Goal: Transaction & Acquisition: Purchase product/service

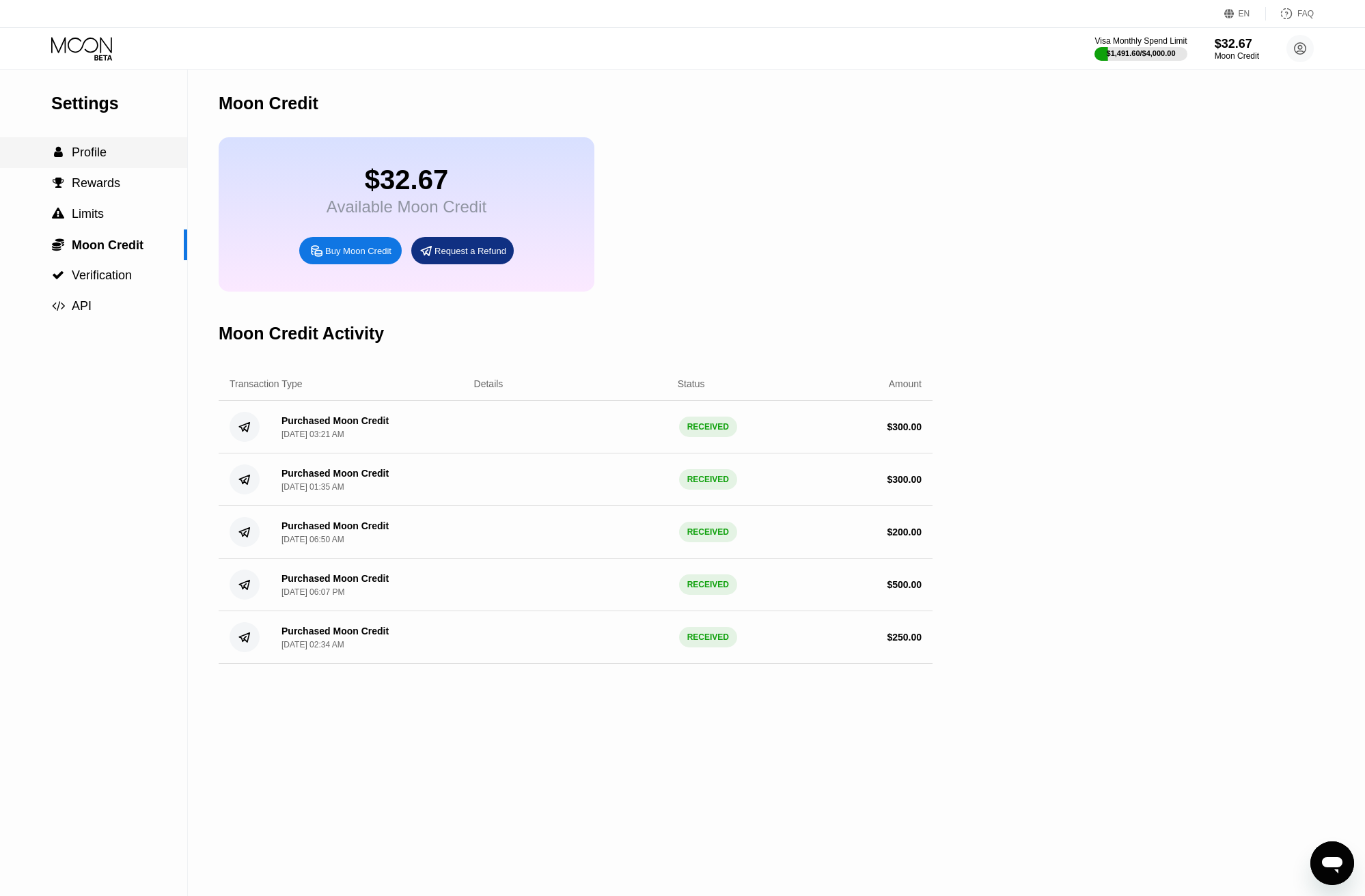
click at [90, 151] on span "Profile" at bounding box center [89, 152] width 35 height 14
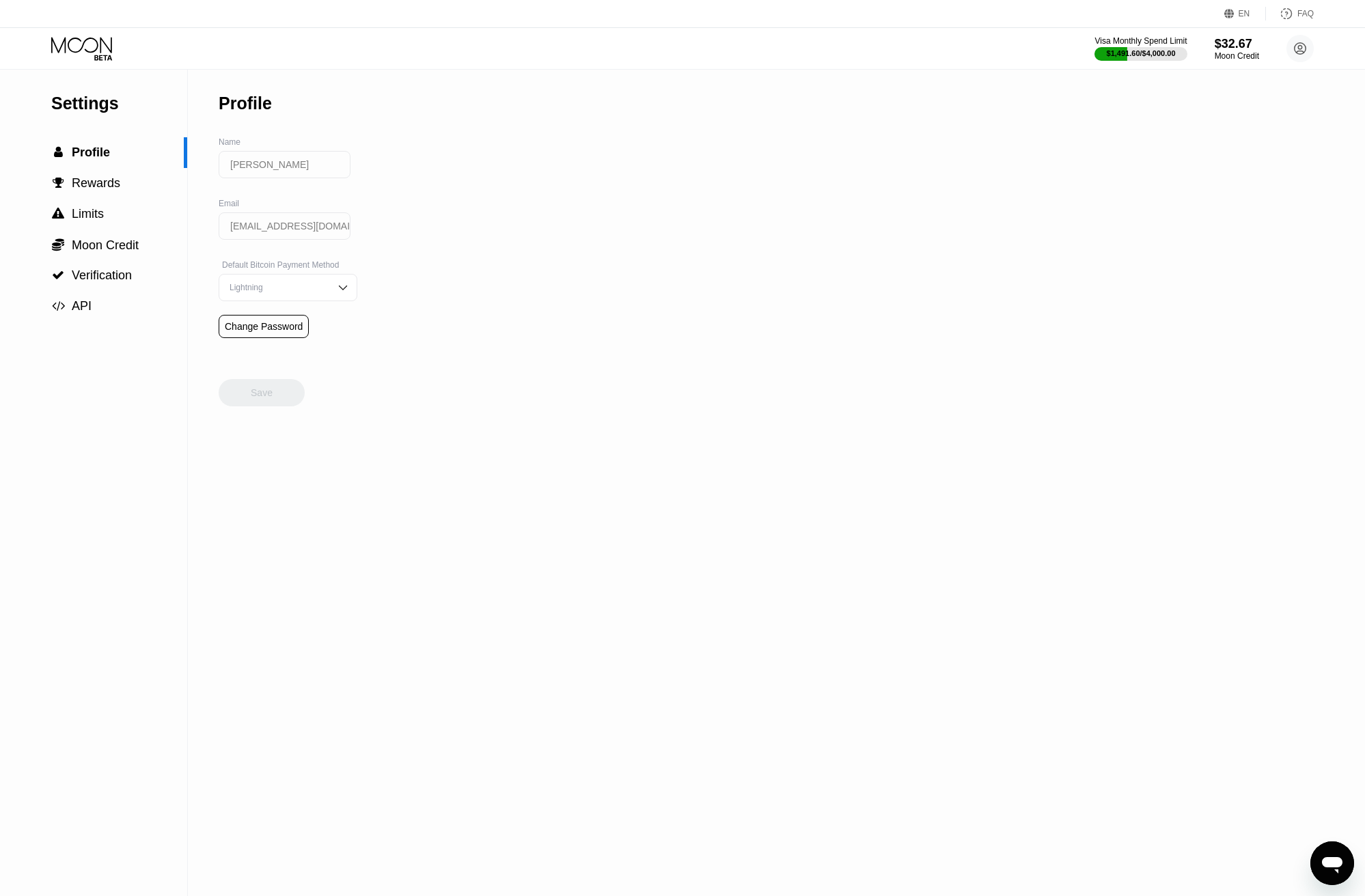
click at [78, 61] on div "Visa Monthly Spend Limit $1,491.60 / $4,000.00 $32.67 Moon Credit Julien julien…" at bounding box center [682, 48] width 1365 height 41
click at [89, 46] on icon at bounding box center [82, 49] width 63 height 24
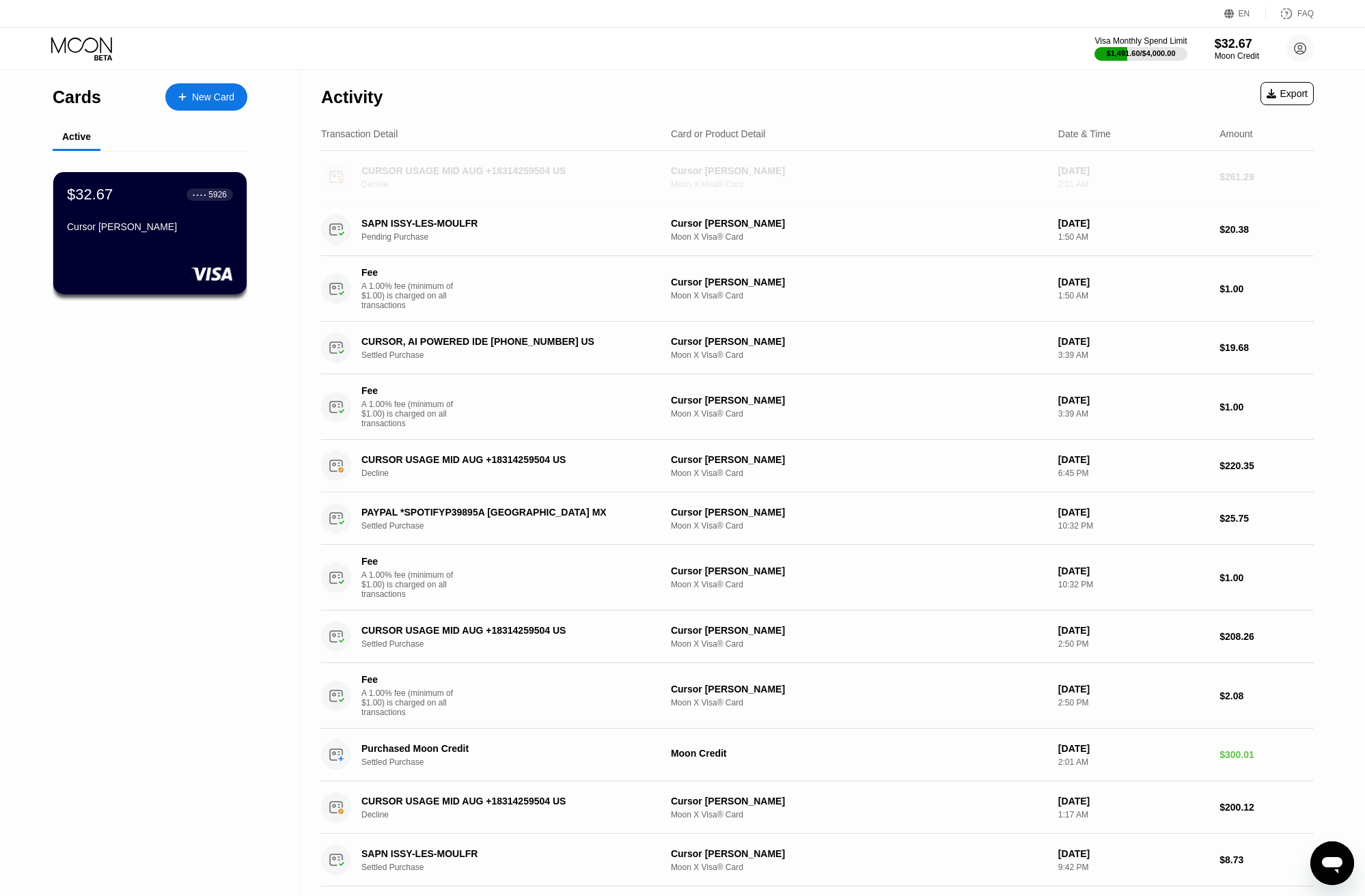
drag, startPoint x: 1268, startPoint y: 185, endPoint x: 1192, endPoint y: 185, distance: 76.0
click at [1192, 185] on div "CURSOR USAGE MID AUG +18314259504 US Decline Cursor Vincent Moon X Visa® Card A…" at bounding box center [817, 177] width 993 height 53
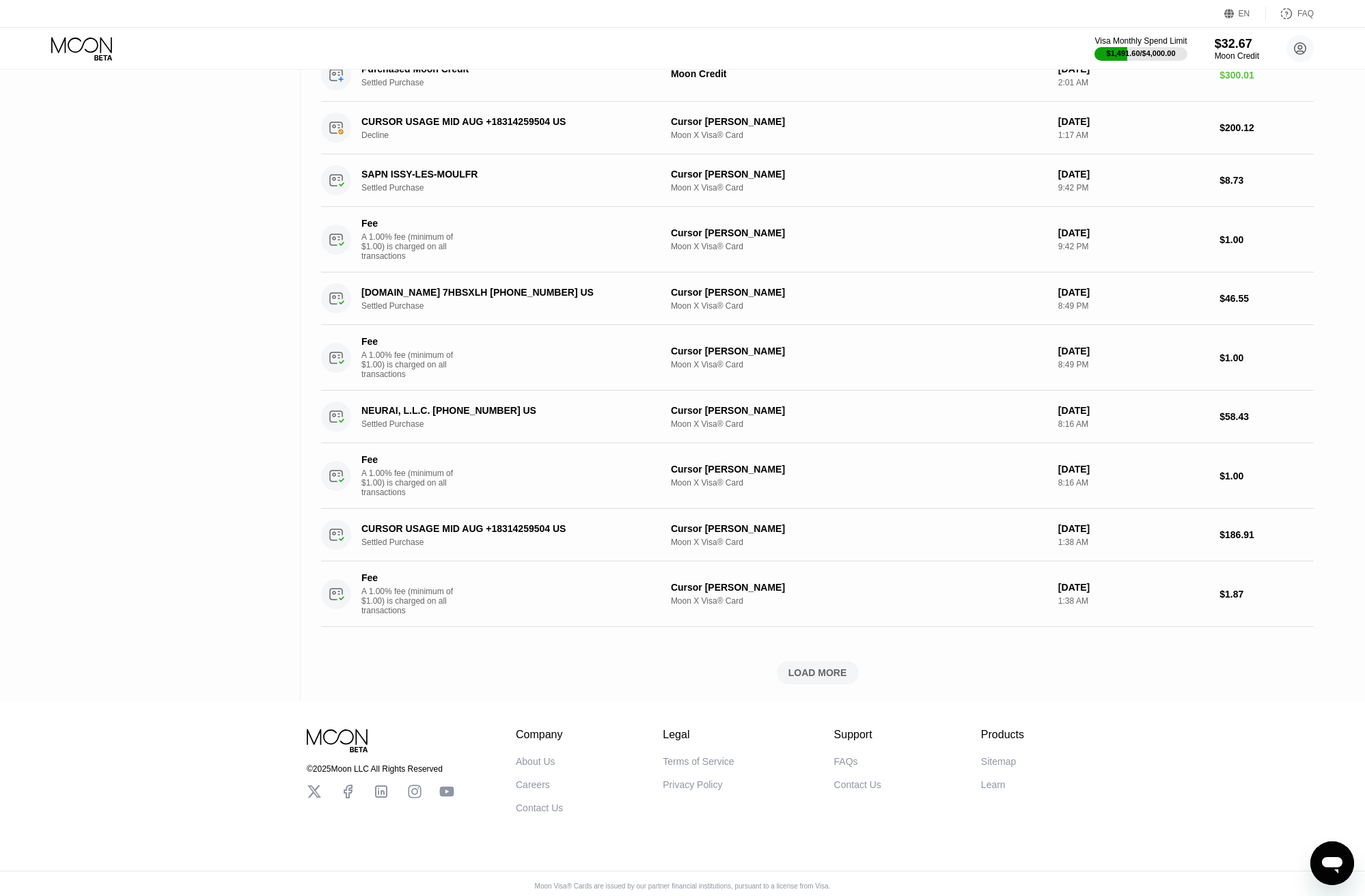
scroll to position [710, 0]
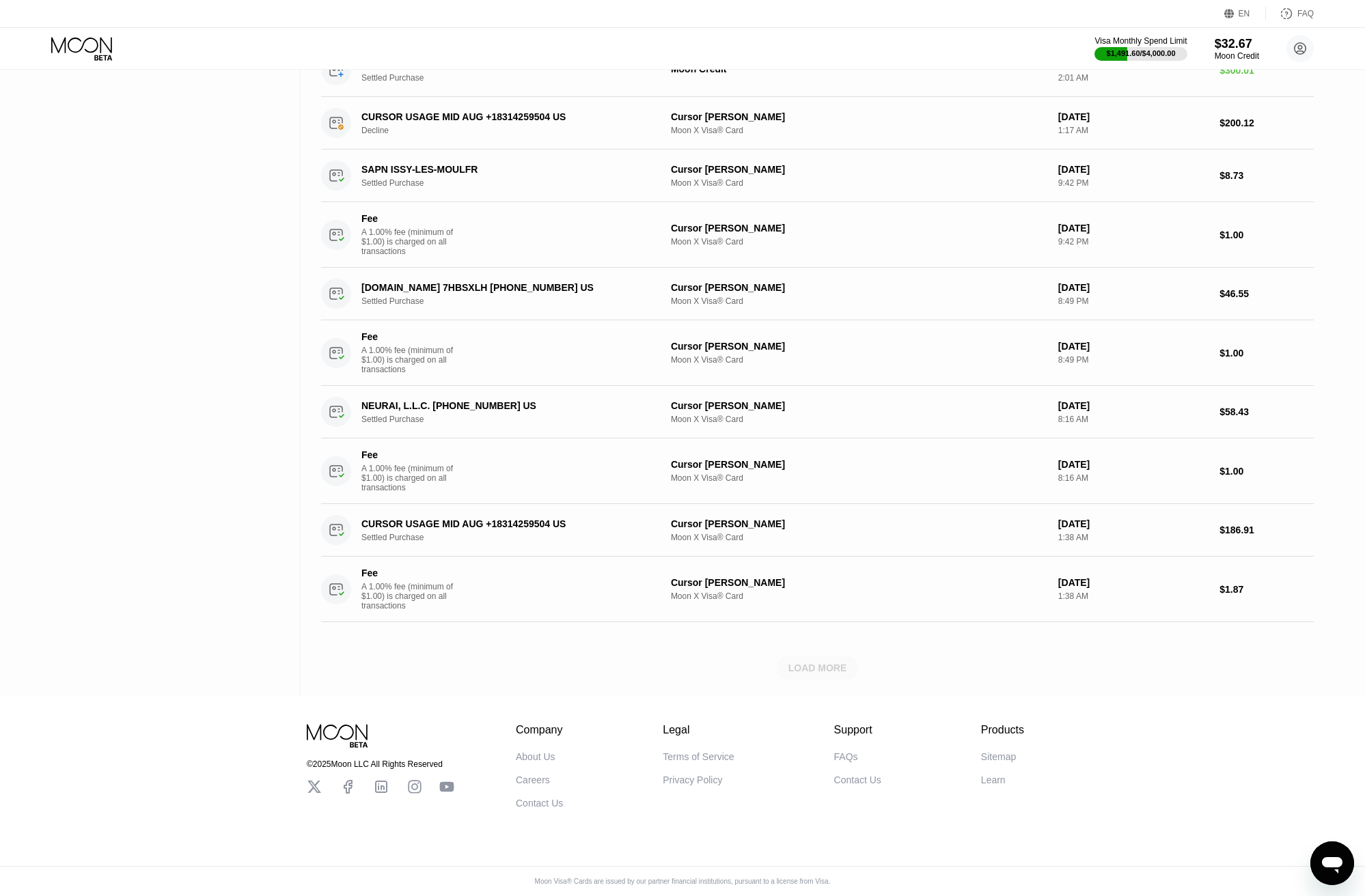
click at [814, 672] on div "LOAD MORE" at bounding box center [817, 668] width 82 height 23
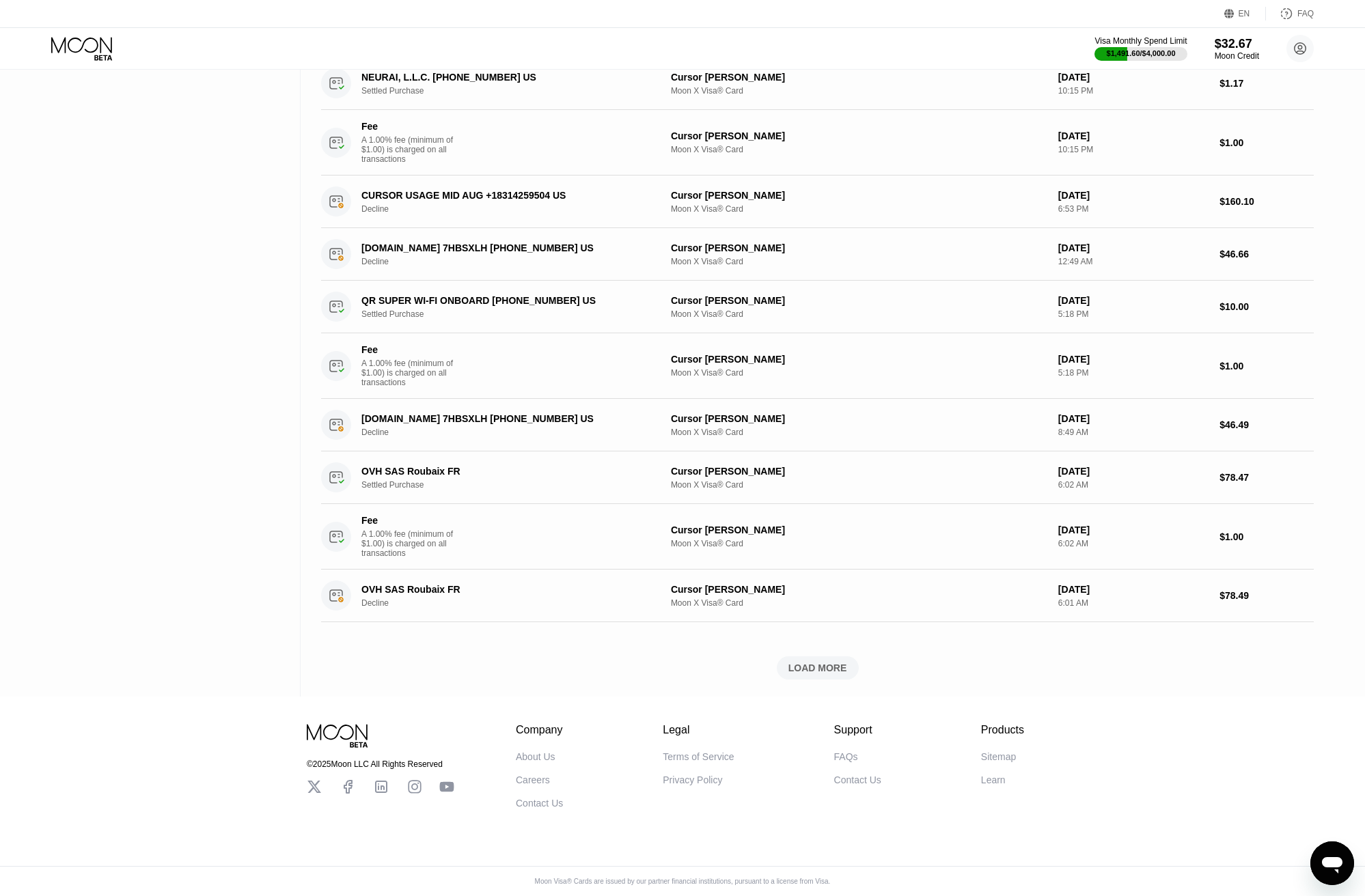
scroll to position [1546, 0]
click at [814, 672] on div "LOAD MORE" at bounding box center [817, 668] width 82 height 23
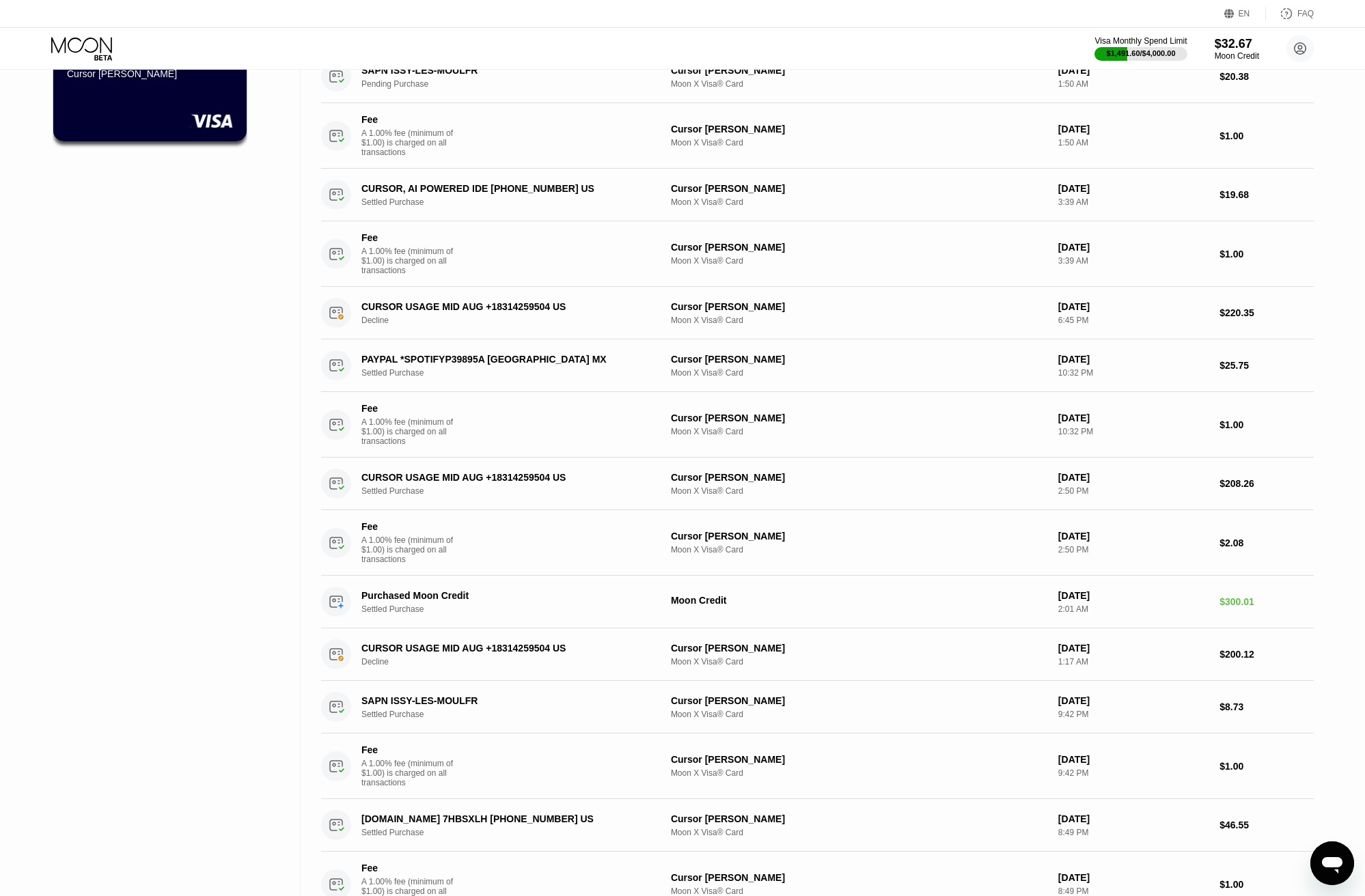
scroll to position [0, 0]
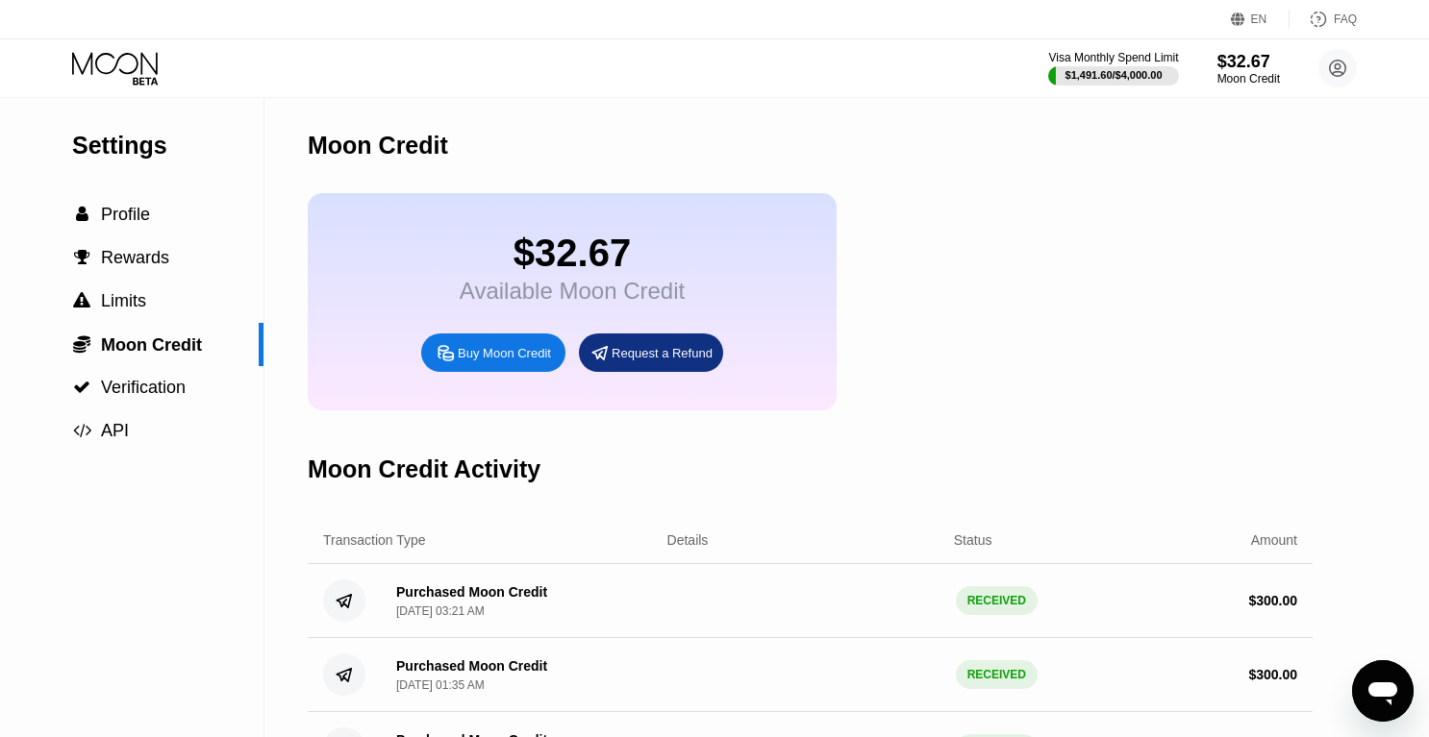
click at [739, 180] on div "Moon Credit" at bounding box center [810, 145] width 1005 height 95
click at [127, 226] on div " Profile" at bounding box center [131, 214] width 263 height 43
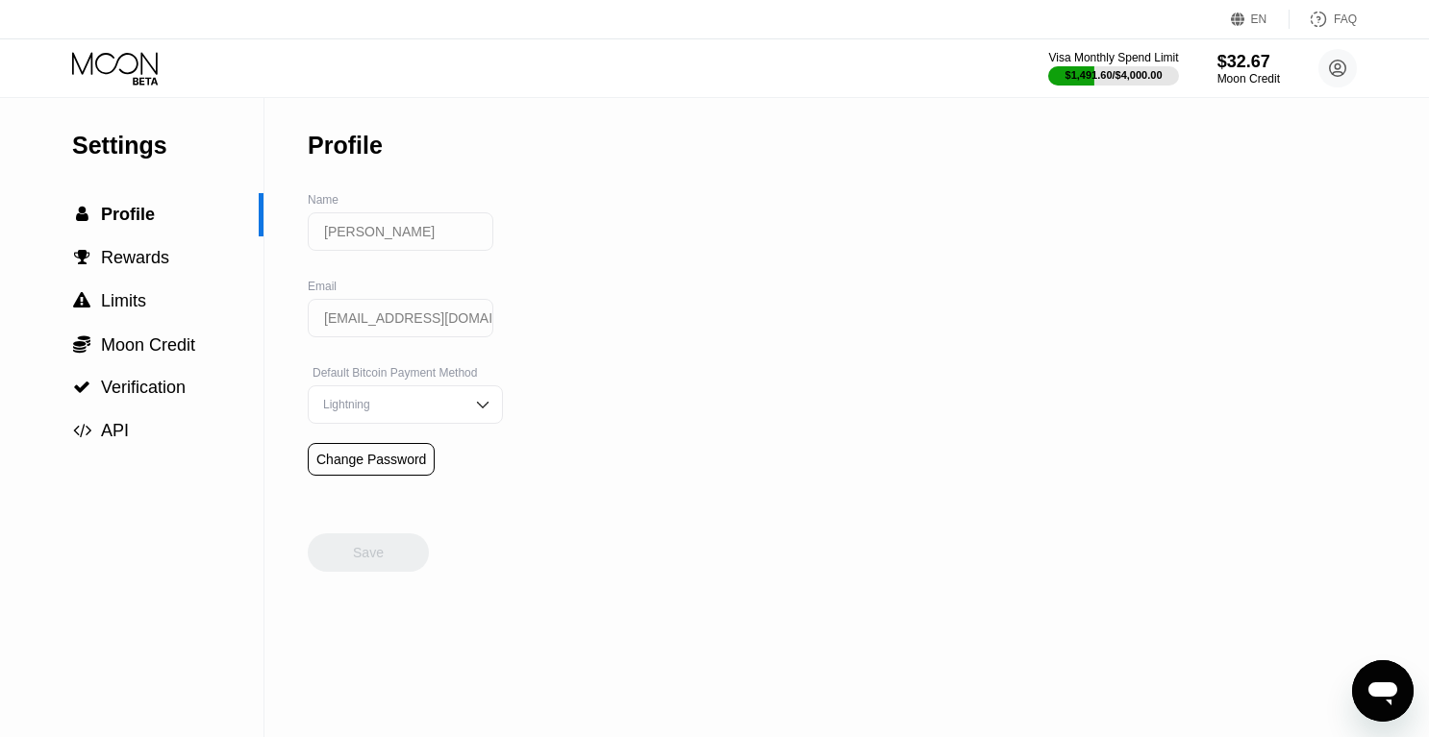
click at [130, 76] on icon at bounding box center [116, 69] width 89 height 34
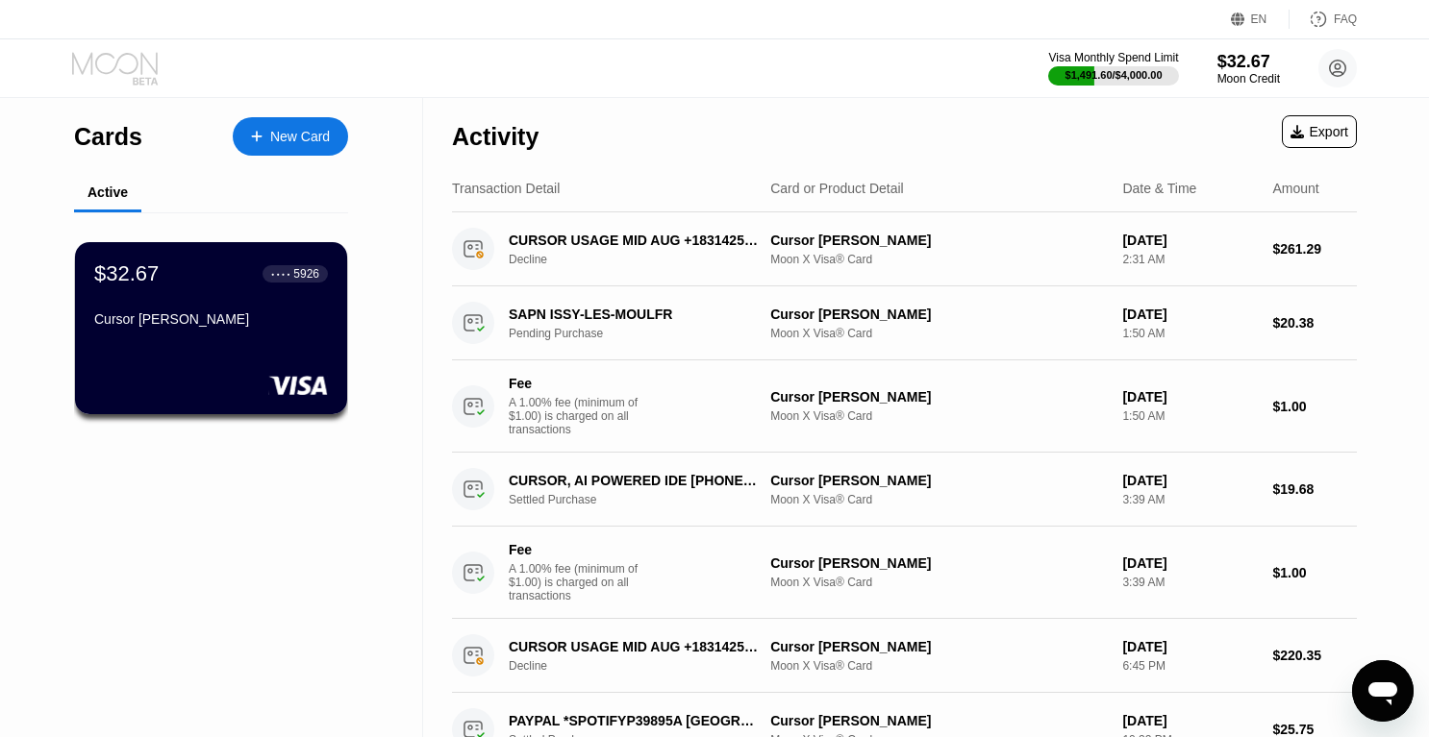
click at [101, 68] on icon at bounding box center [116, 69] width 89 height 34
click at [117, 54] on icon at bounding box center [116, 69] width 89 height 34
click at [187, 354] on div "$32.67 ● ● ● ● 5926 Cursor Vincent" at bounding box center [211, 328] width 275 height 174
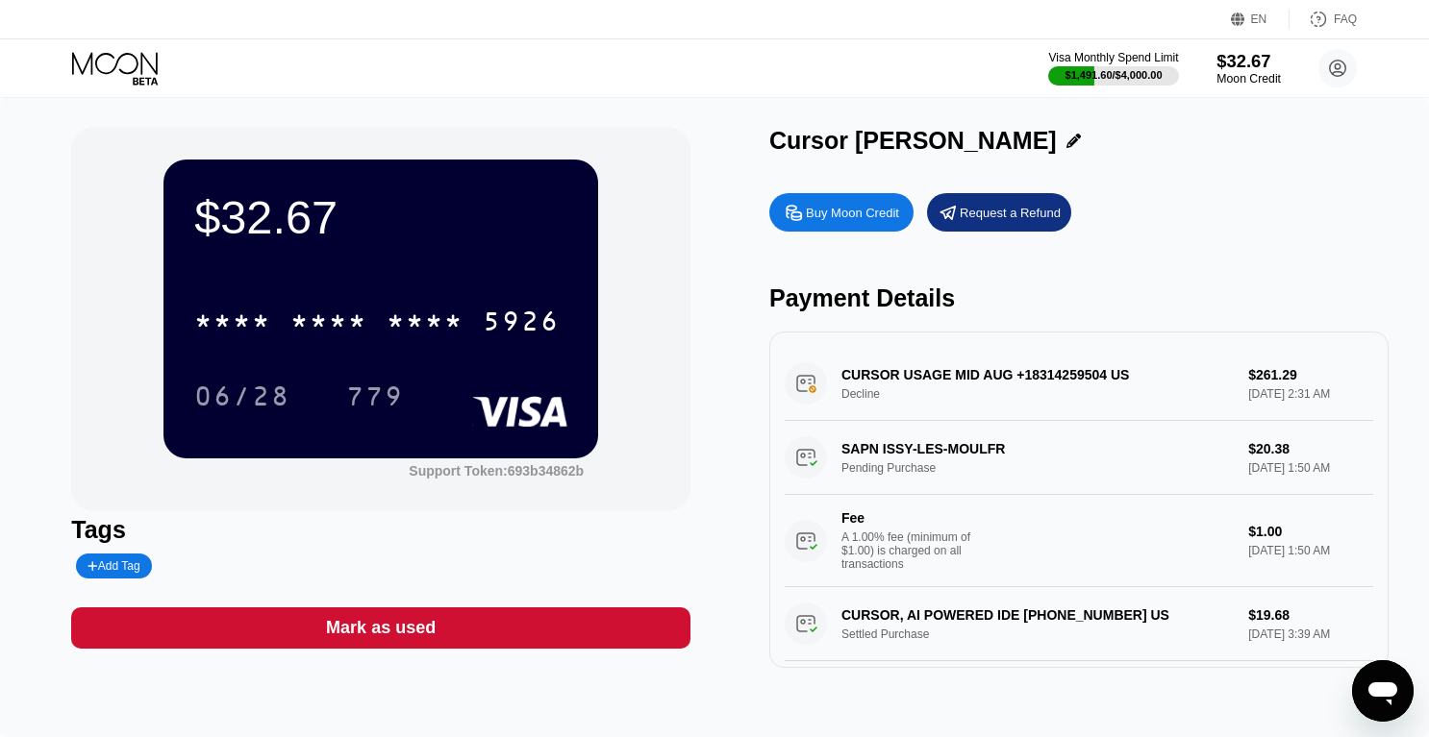
click at [1252, 84] on div "Moon Credit" at bounding box center [1248, 78] width 64 height 13
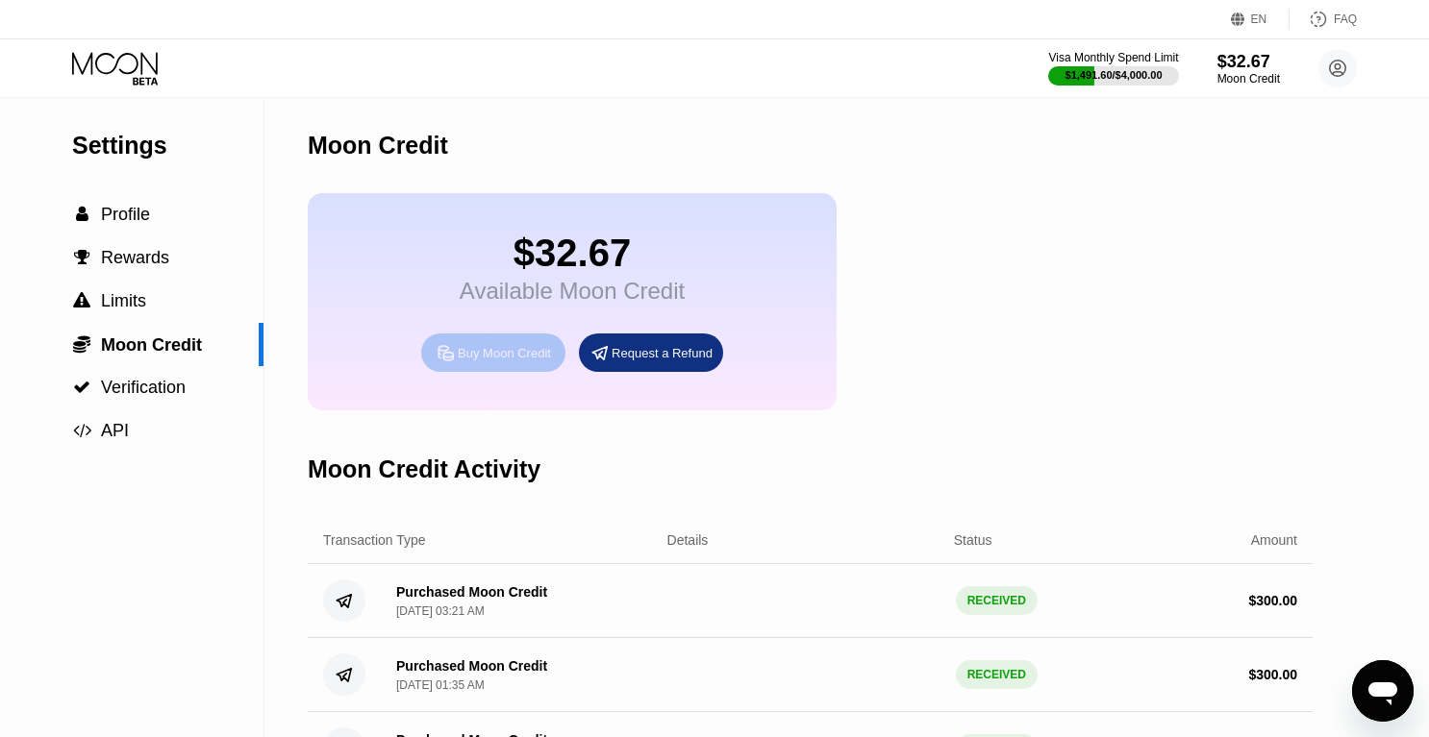
click at [524, 364] on div "Buy Moon Credit" at bounding box center [493, 353] width 144 height 38
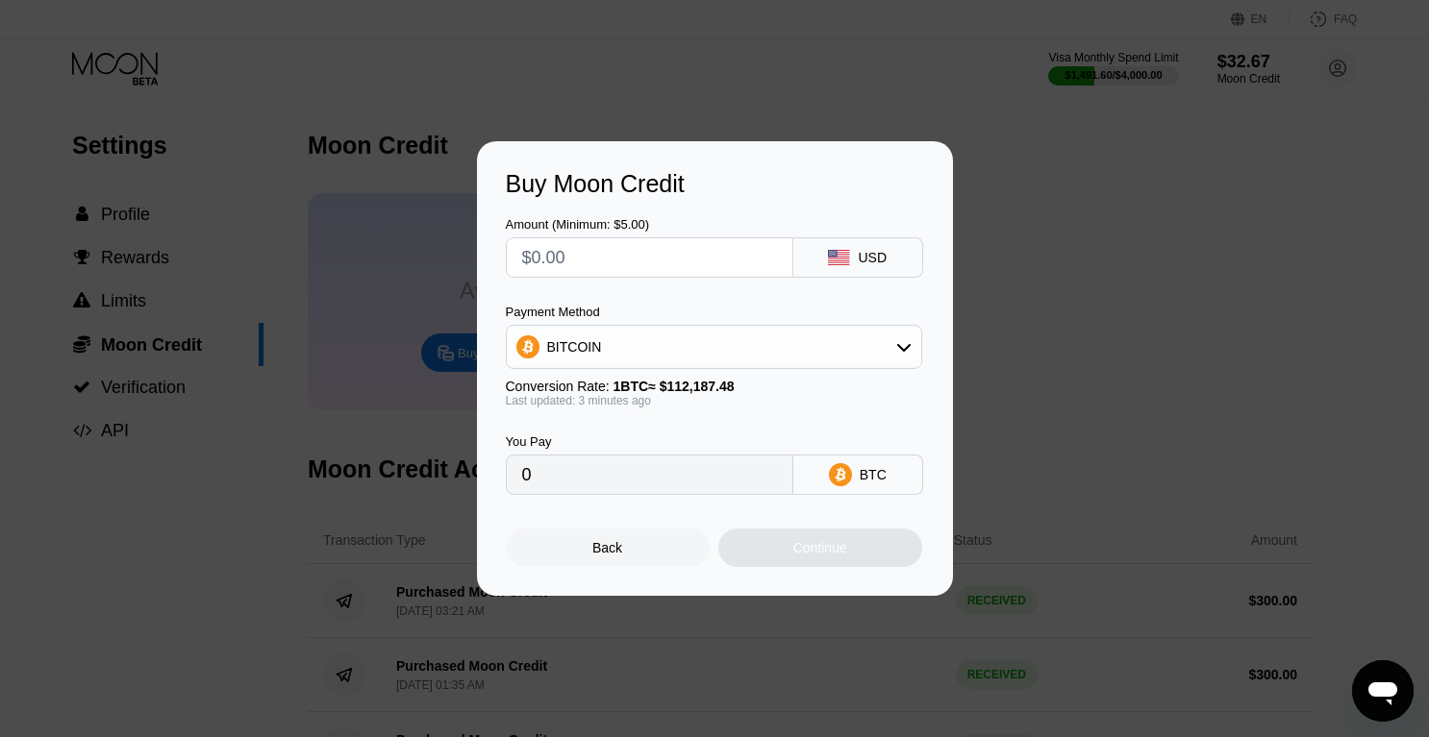
click at [745, 337] on div "BITCOIN" at bounding box center [714, 347] width 414 height 38
click at [620, 452] on div "USDT on TRON" at bounding box center [713, 442] width 405 height 38
type input "0.00"
click at [847, 262] on rect at bounding box center [838, 257] width 21 height 15
click at [650, 270] on input "text" at bounding box center [649, 257] width 255 height 38
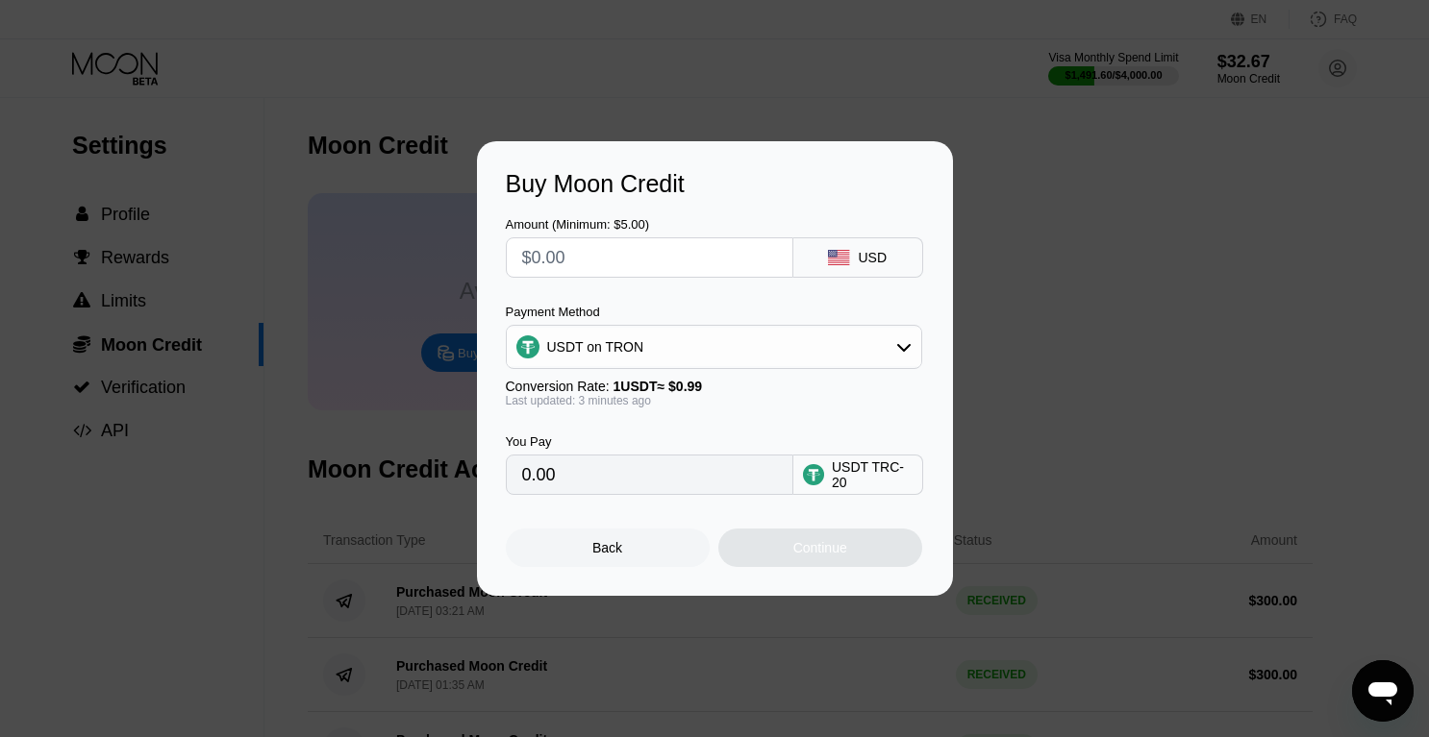
type input "$3"
type input "3.03"
type input "$30"
type input "30.30"
type input "$300"
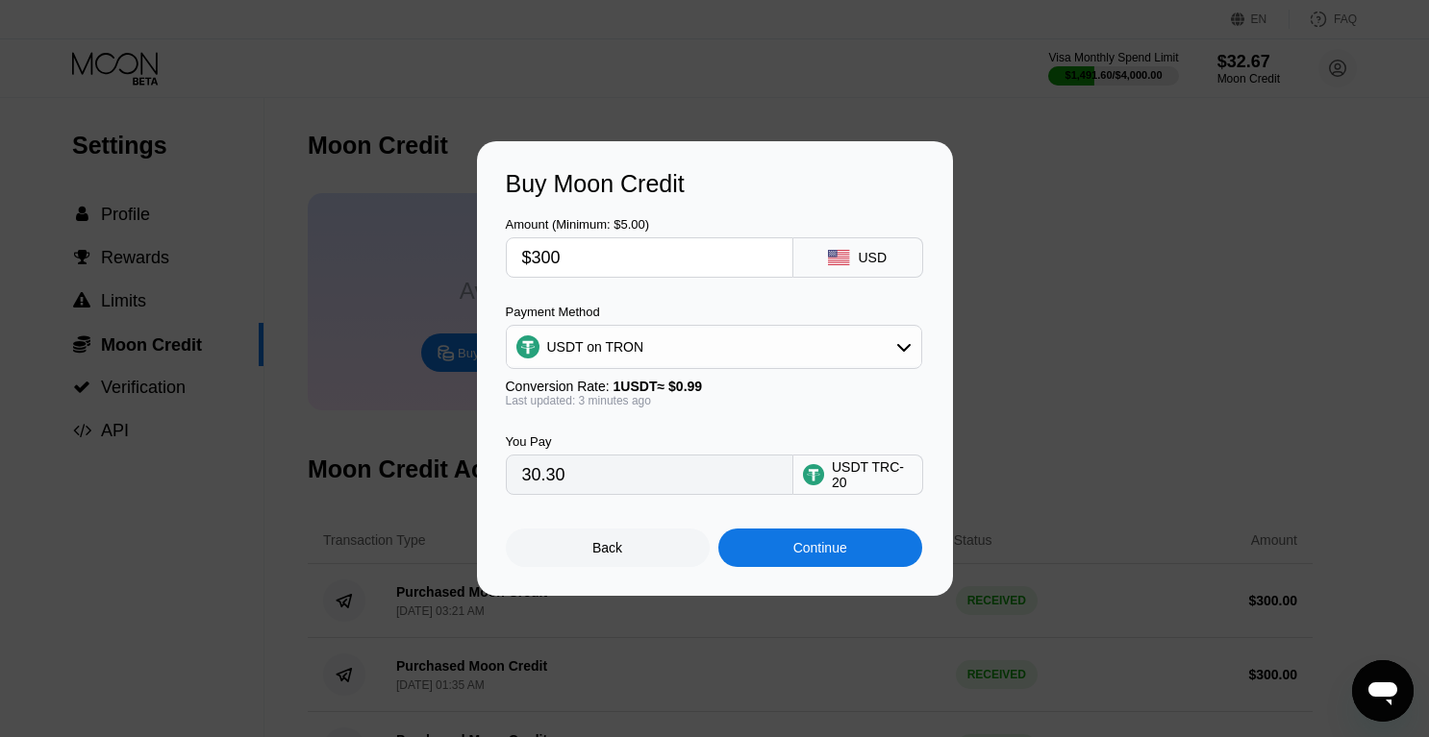
type input "303.03"
type input "$300"
click at [884, 541] on div "Continue" at bounding box center [820, 548] width 204 height 38
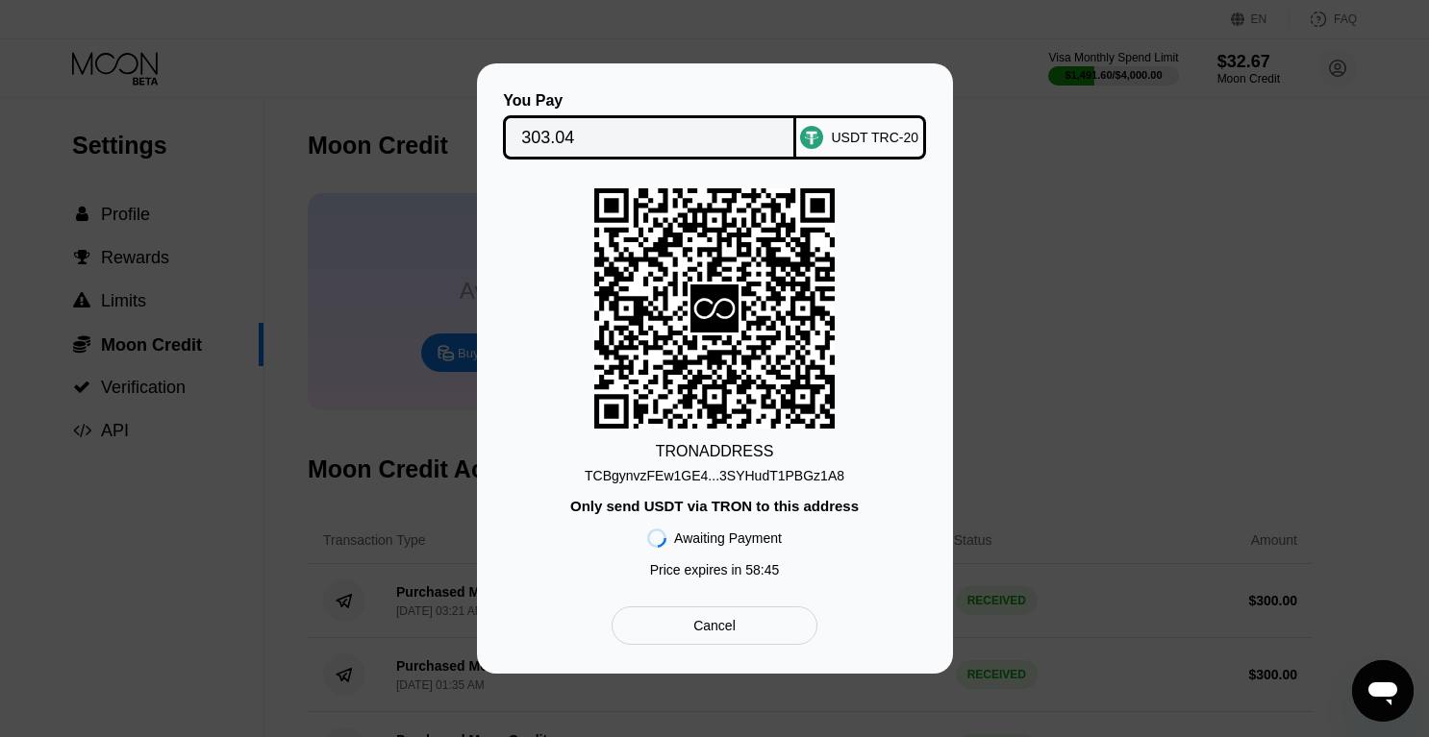
click at [311, 320] on div "You Pay 303.04 USDT TRC-20 TRON ADDRESS TCBgynvzFEw1GE4...3SYHudT1PBGz1A8 Only …" at bounding box center [714, 368] width 1429 height 610
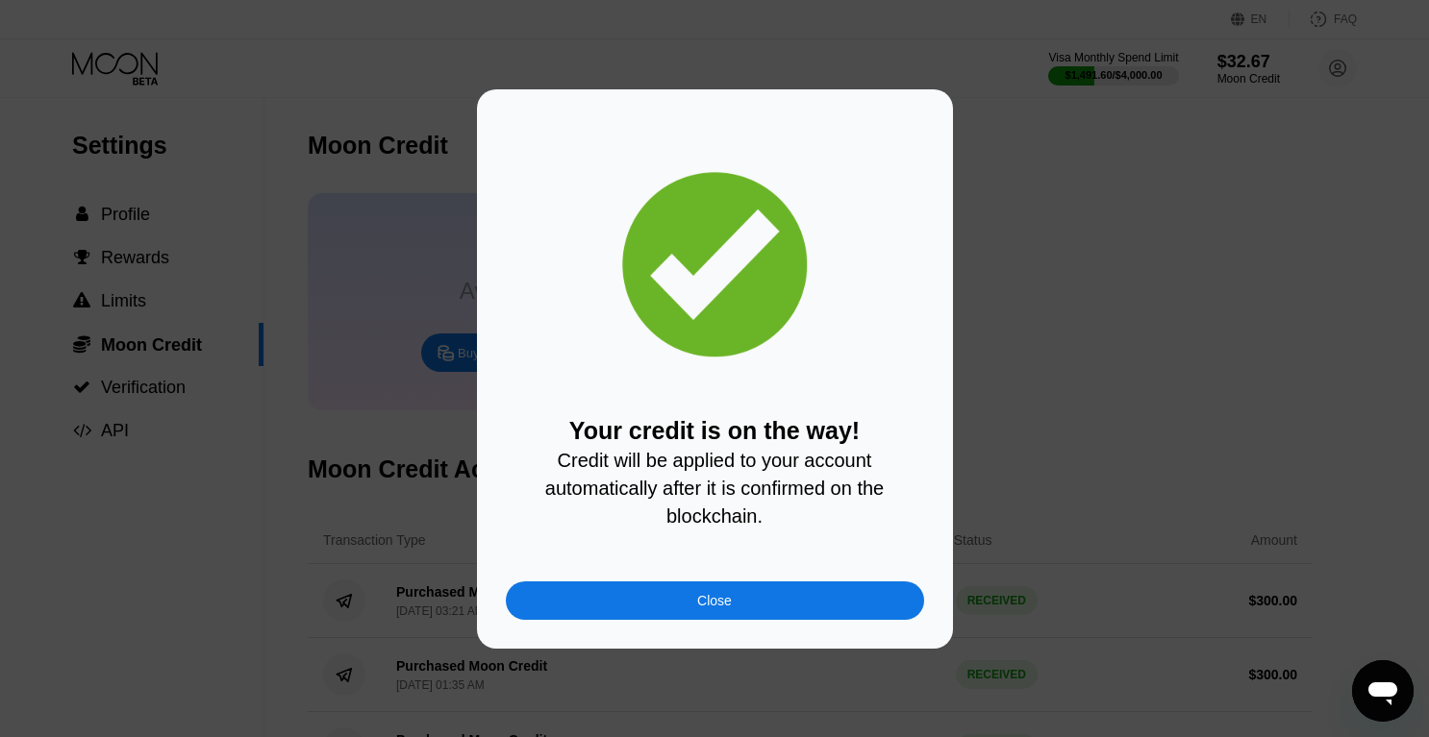
click at [732, 610] on div "Close" at bounding box center [715, 601] width 418 height 38
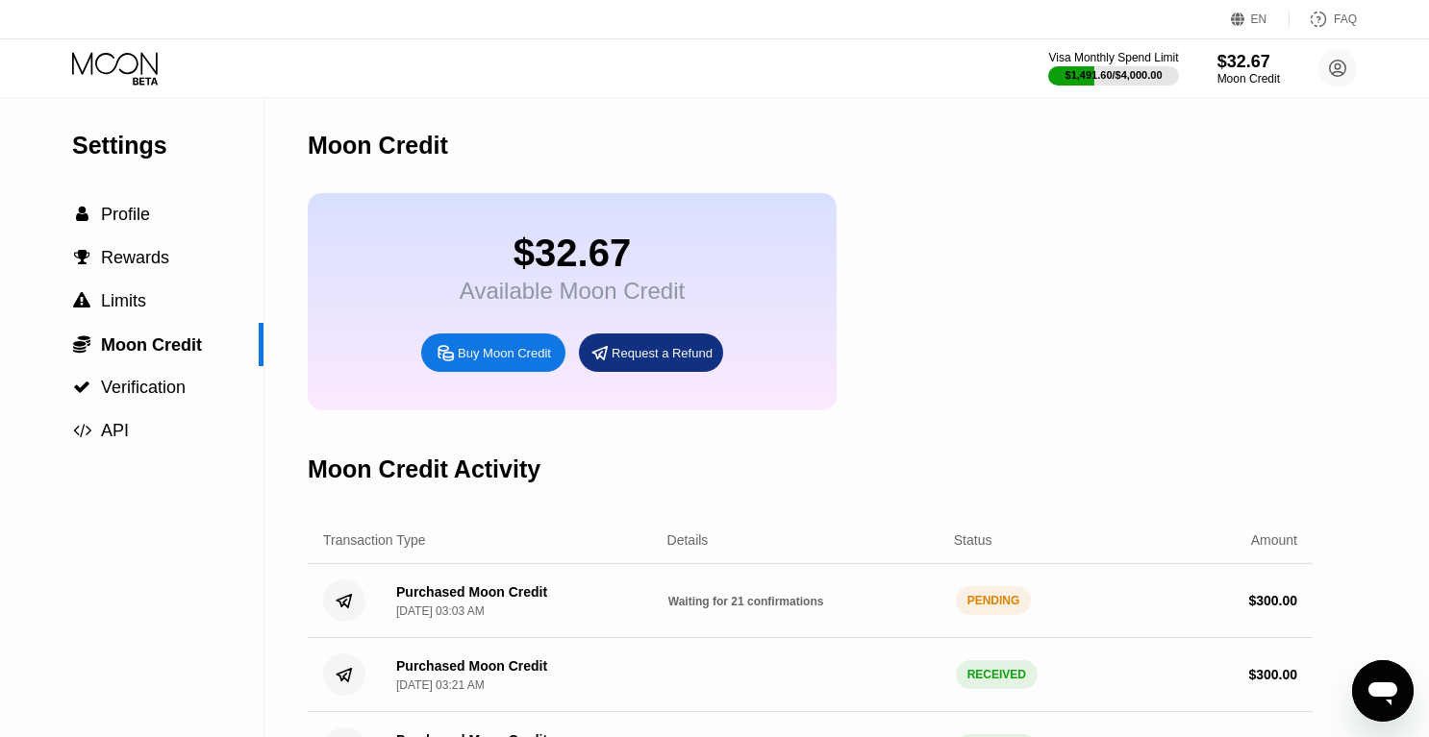
click at [1220, 387] on div "$32.67 Available Moon Credit Buy Moon Credit Request a Refund" at bounding box center [810, 301] width 1005 height 217
click at [1220, 387] on div "$332.68 Available Moon Credit Buy Moon Credit Request a Refund" at bounding box center [810, 301] width 1005 height 217
click at [112, 214] on span "Profile" at bounding box center [125, 214] width 49 height 19
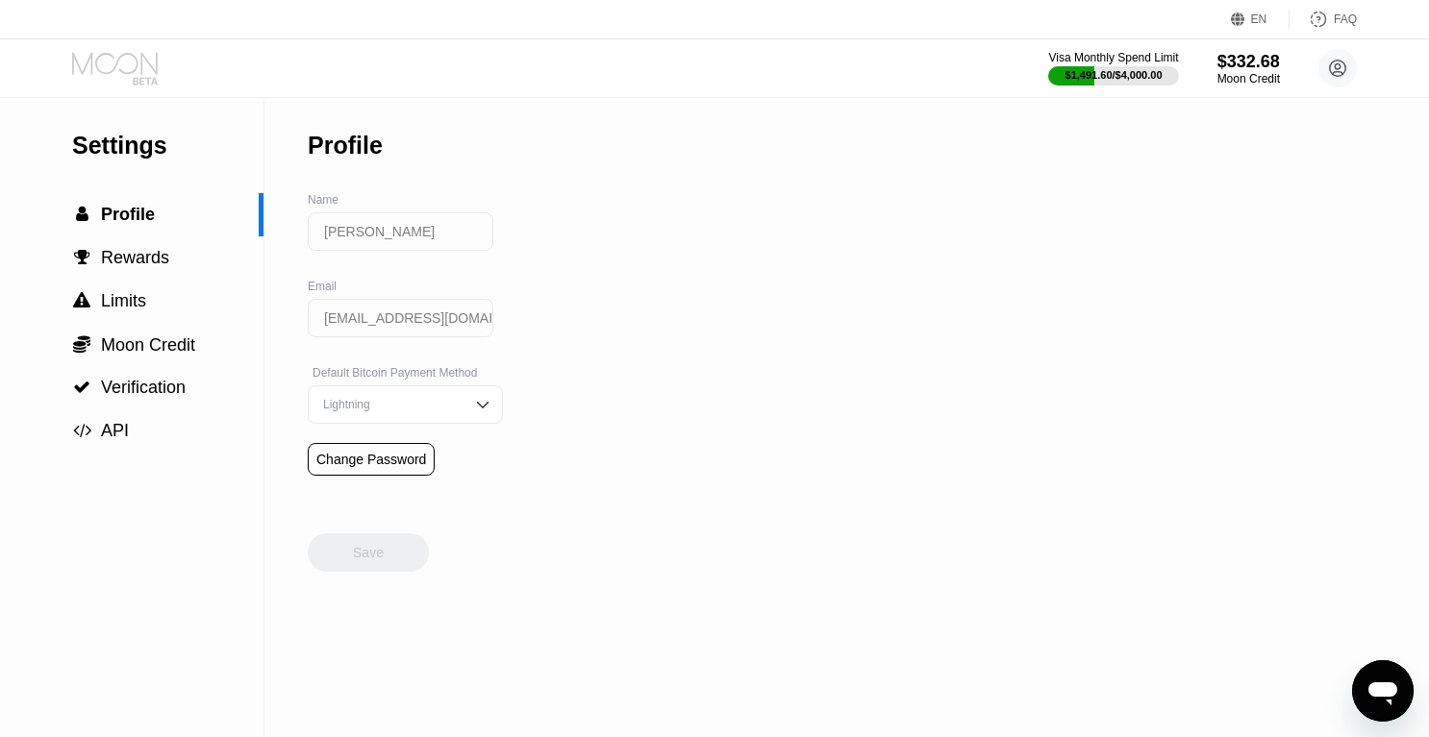
click at [98, 82] on icon at bounding box center [116, 69] width 89 height 34
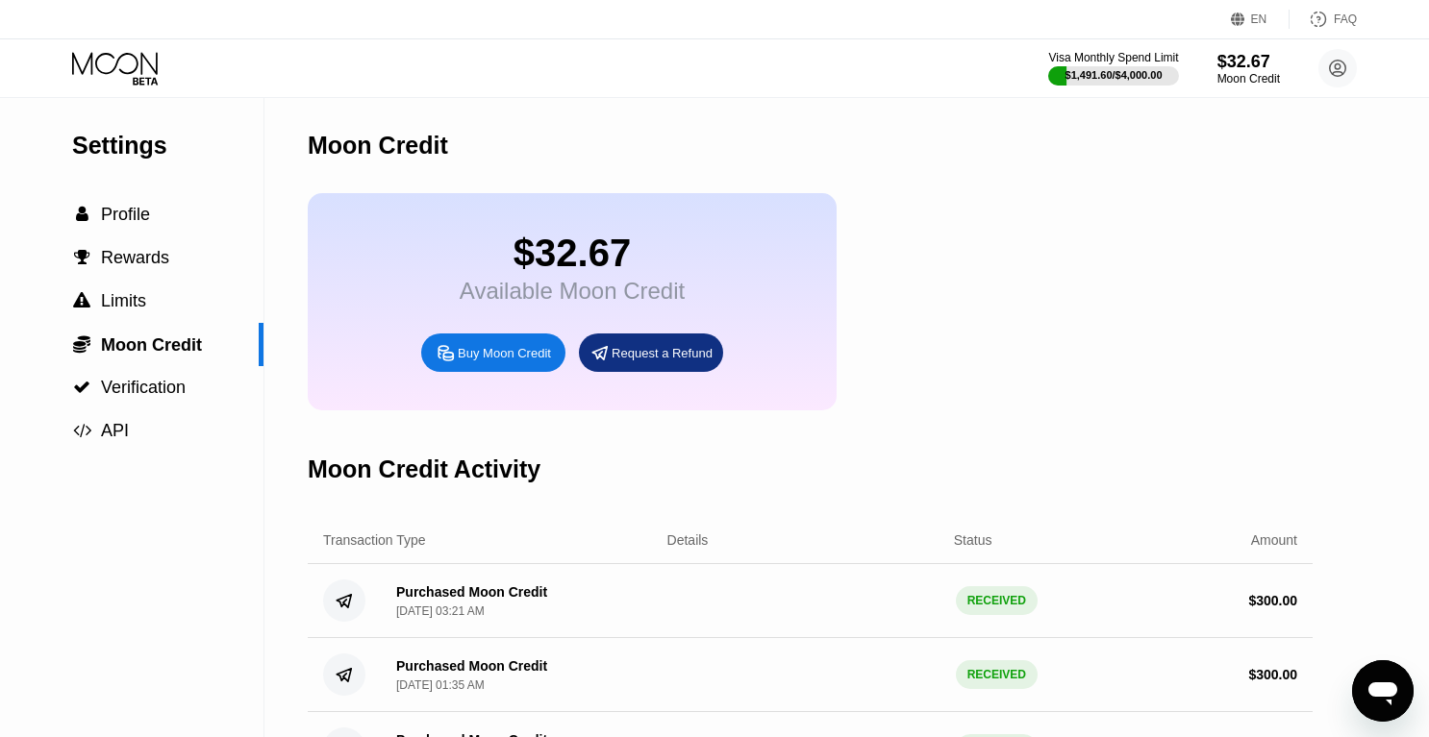
click at [137, 68] on icon at bounding box center [116, 69] width 89 height 34
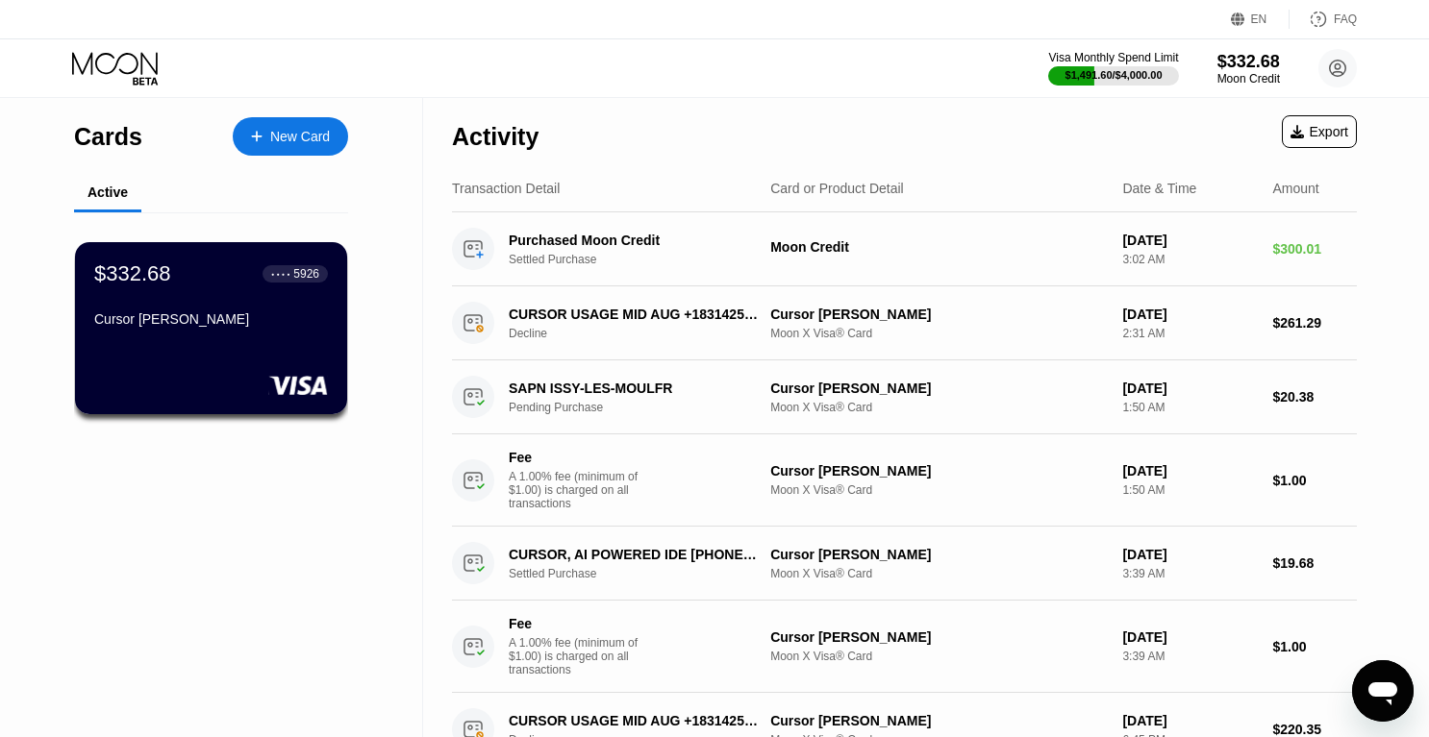
click at [1077, 161] on div "Activity Export" at bounding box center [904, 131] width 905 height 67
click at [1136, 116] on div "Activity Export" at bounding box center [904, 131] width 905 height 67
click at [1098, 193] on div "Card or Product Detail" at bounding box center [938, 188] width 336 height 15
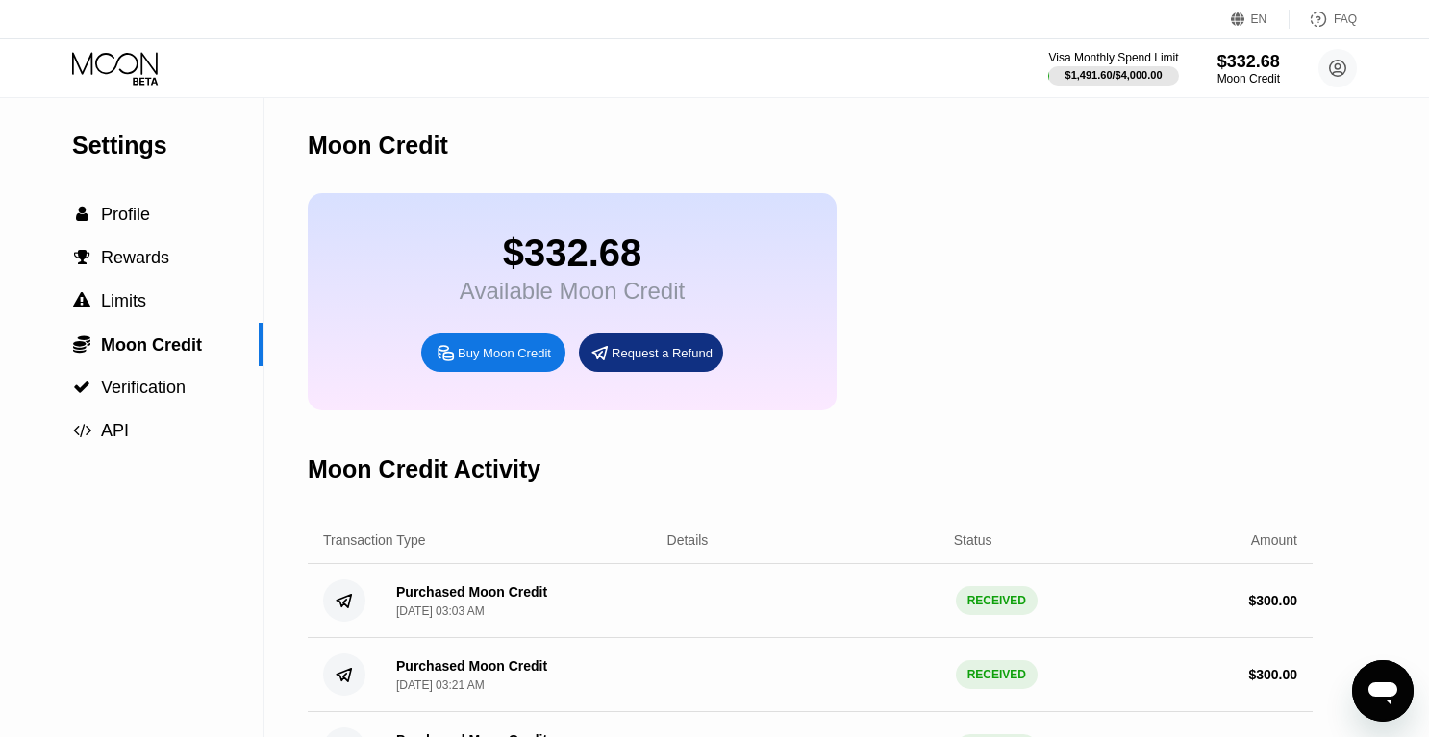
click at [117, 49] on div "Visa Monthly Spend Limit $1,491.60 / $4,000.00 $332.68 Moon Credit Julien [EMAI…" at bounding box center [714, 68] width 1429 height 58
click at [137, 67] on icon at bounding box center [115, 63] width 86 height 22
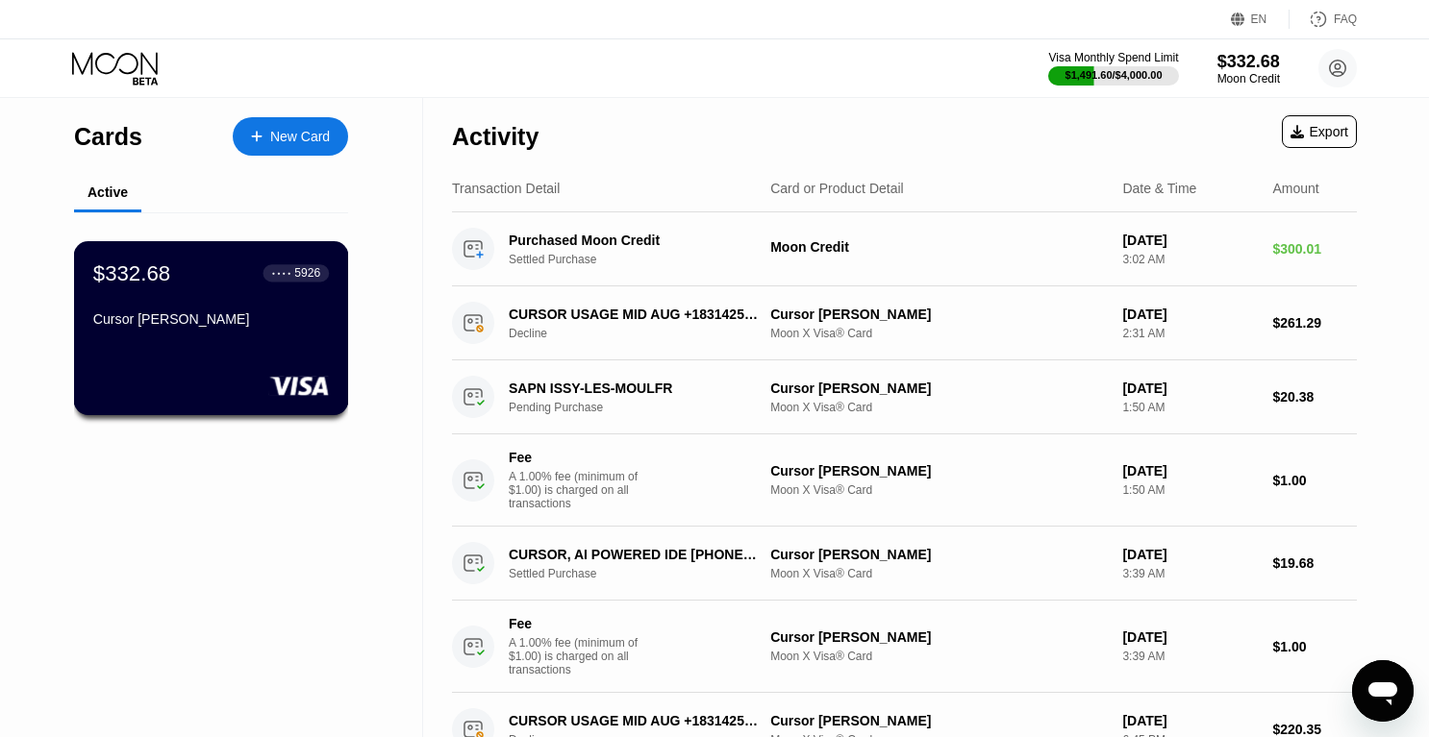
click at [196, 337] on div "$332.68 ● ● ● ● 5926 [PERSON_NAME]" at bounding box center [211, 328] width 275 height 174
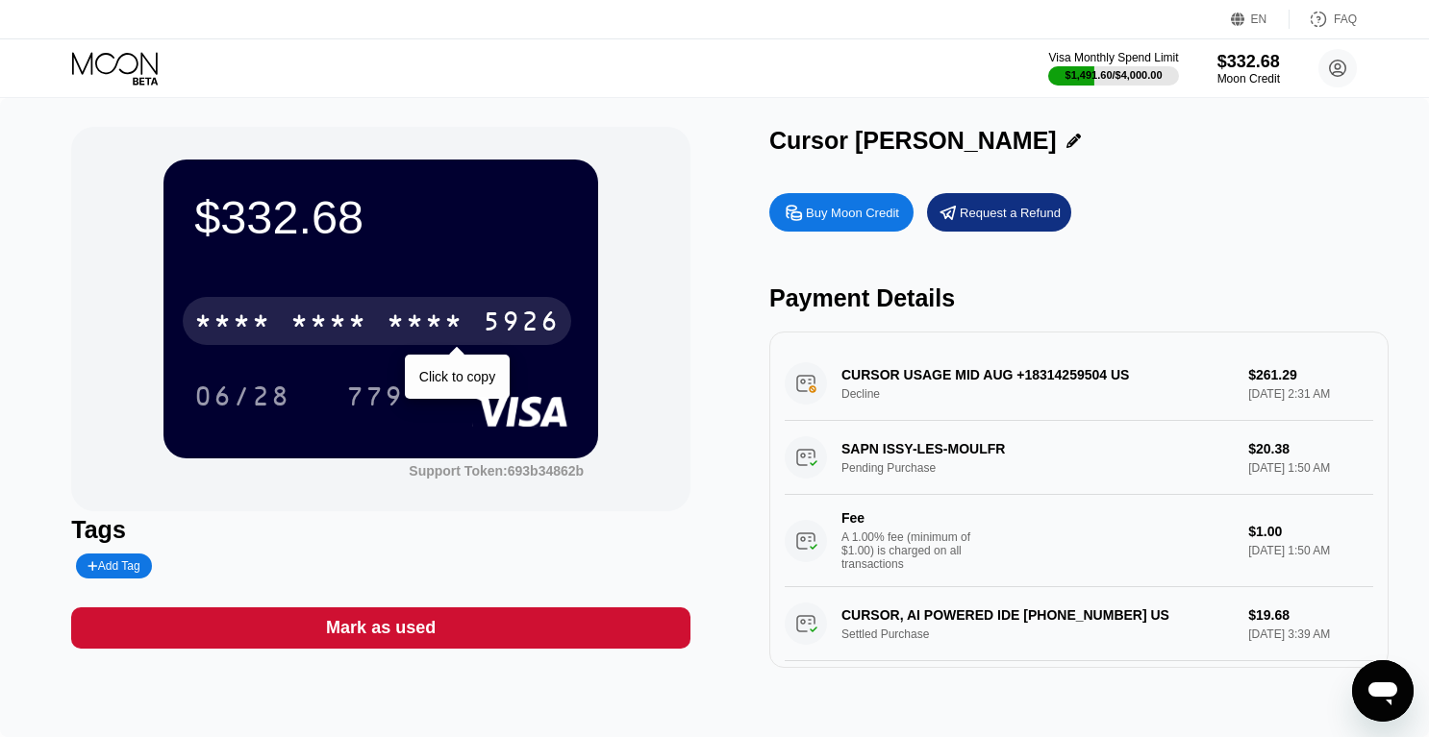
click at [452, 337] on div "* * * *" at bounding box center [424, 324] width 77 height 31
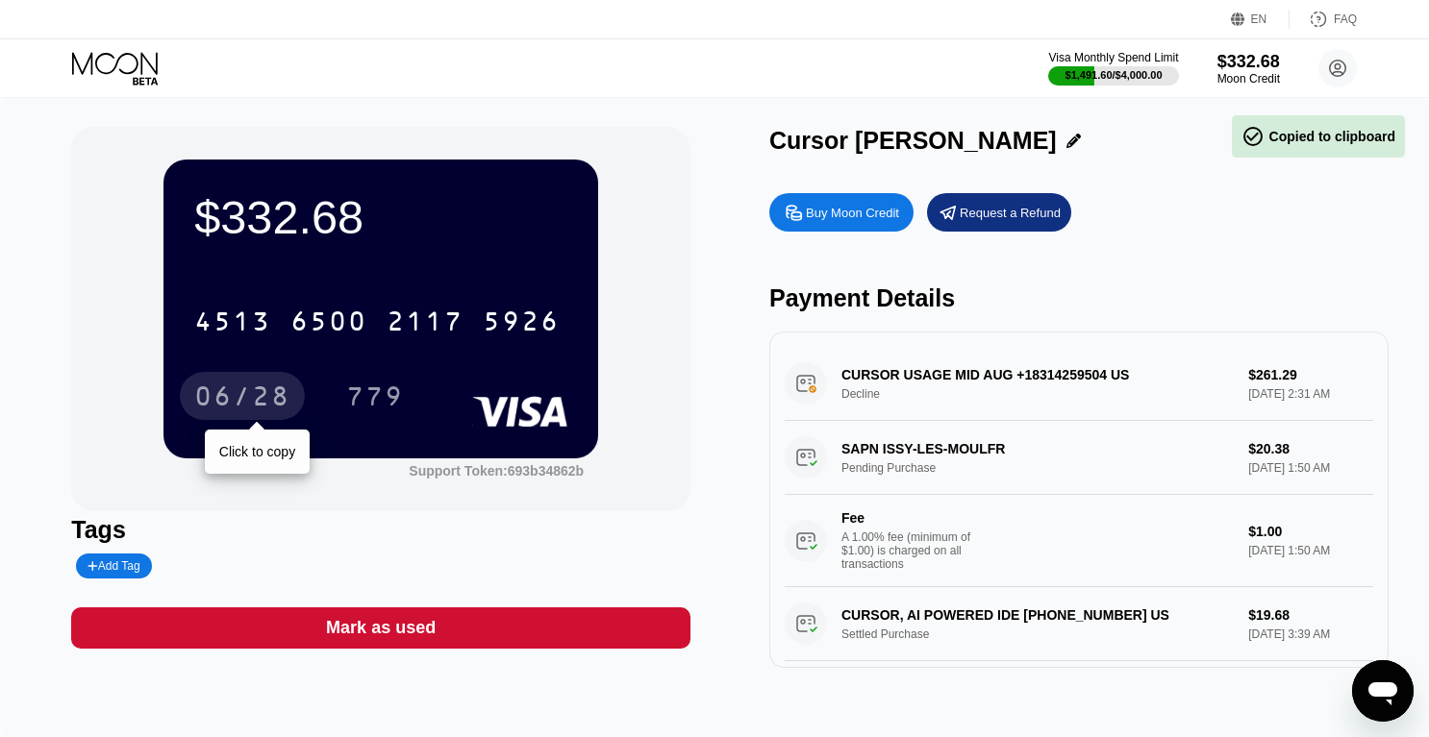
click at [227, 414] on div "06/28" at bounding box center [242, 399] width 96 height 31
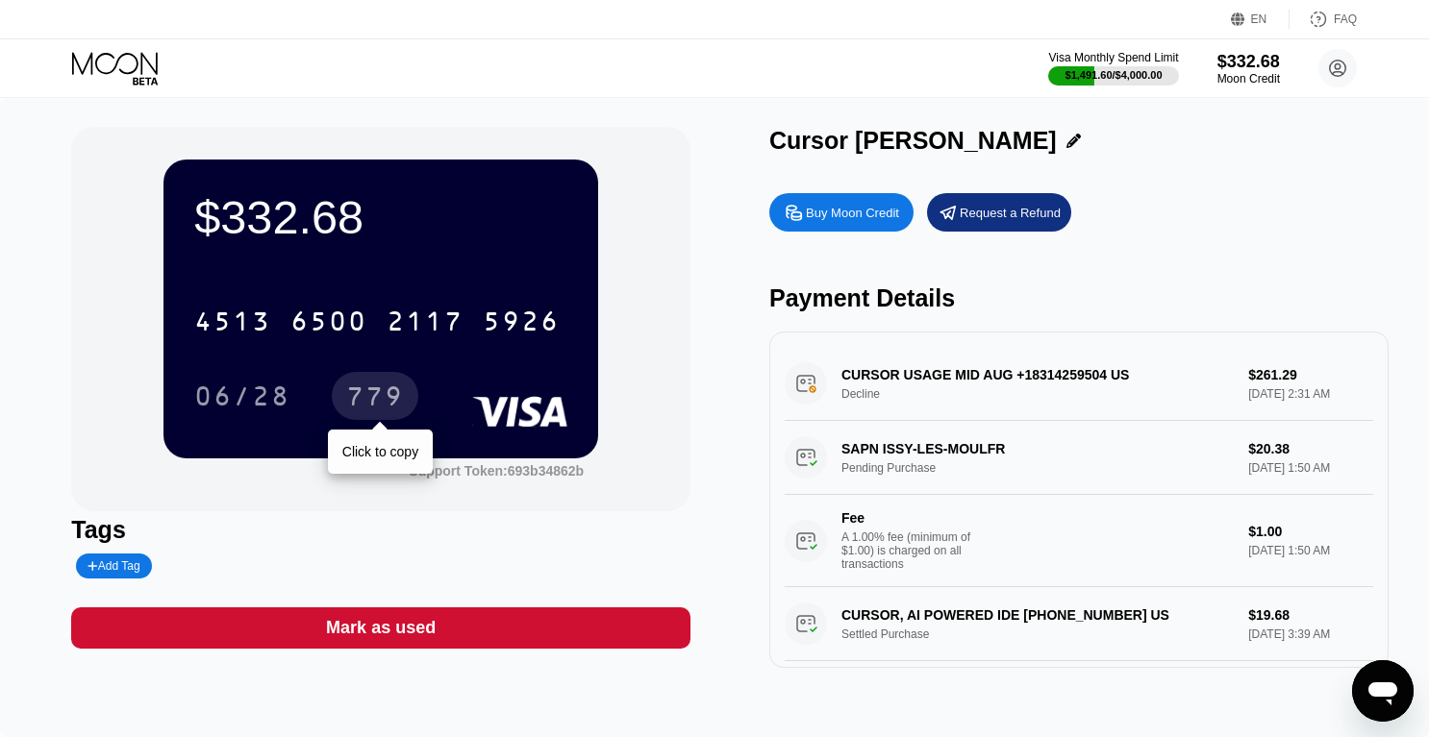
click at [344, 387] on div "779" at bounding box center [375, 396] width 87 height 48
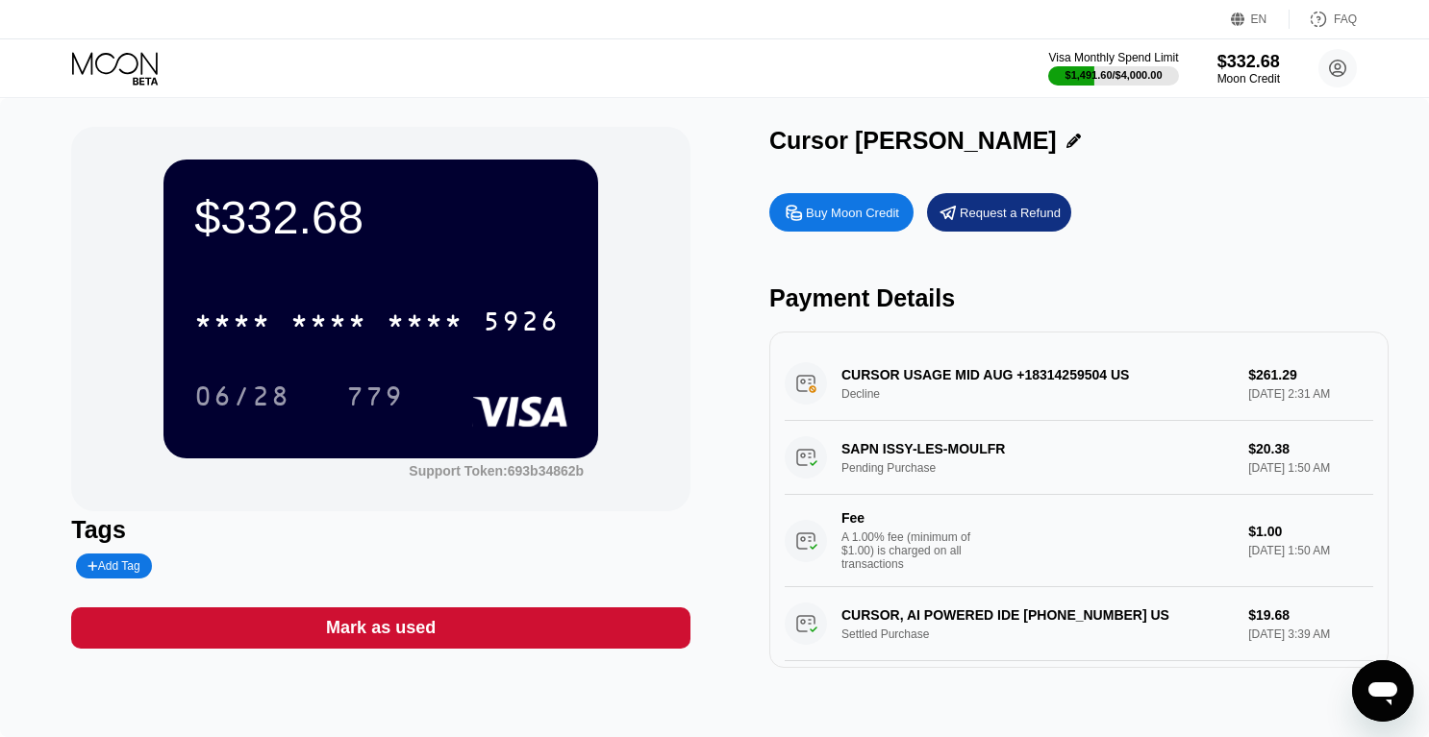
click at [137, 57] on icon at bounding box center [116, 69] width 89 height 34
